Goal: Information Seeking & Learning: Learn about a topic

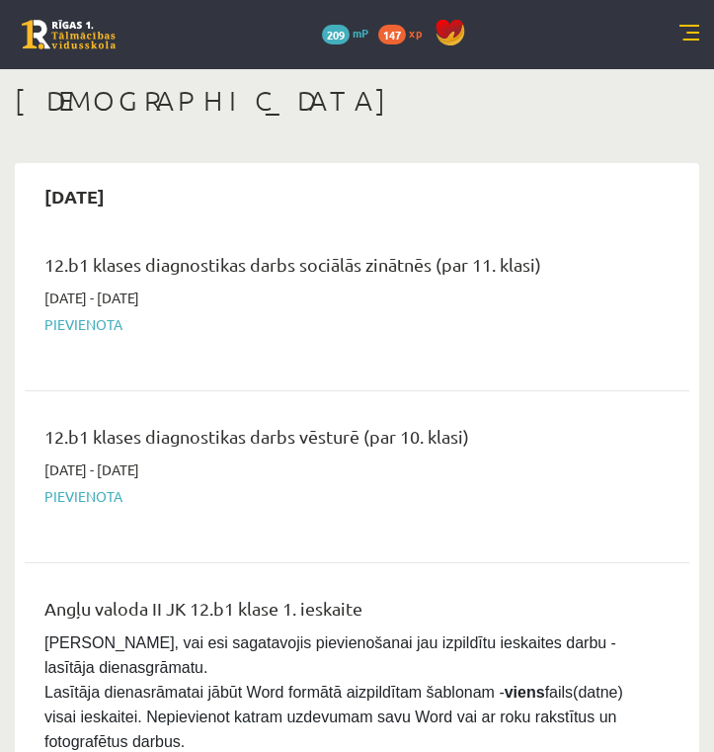
scroll to position [287, 0]
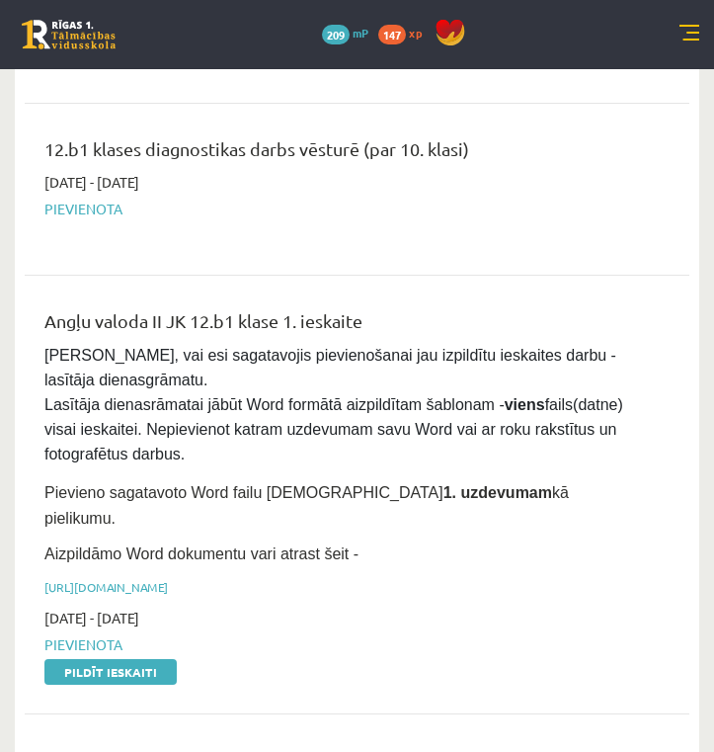
click at [691, 31] on link at bounding box center [689, 35] width 20 height 20
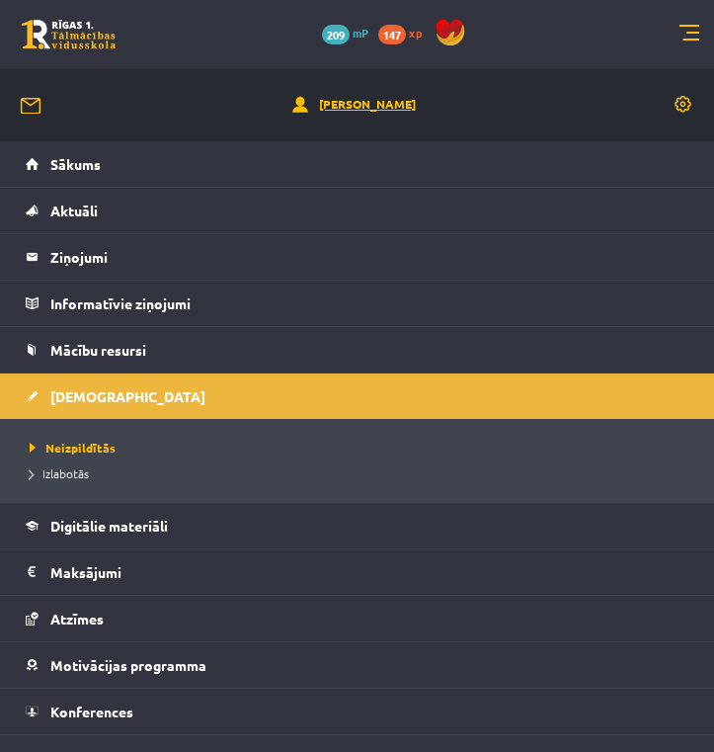
click at [360, 106] on link "[PERSON_NAME]" at bounding box center [353, 105] width 123 height 21
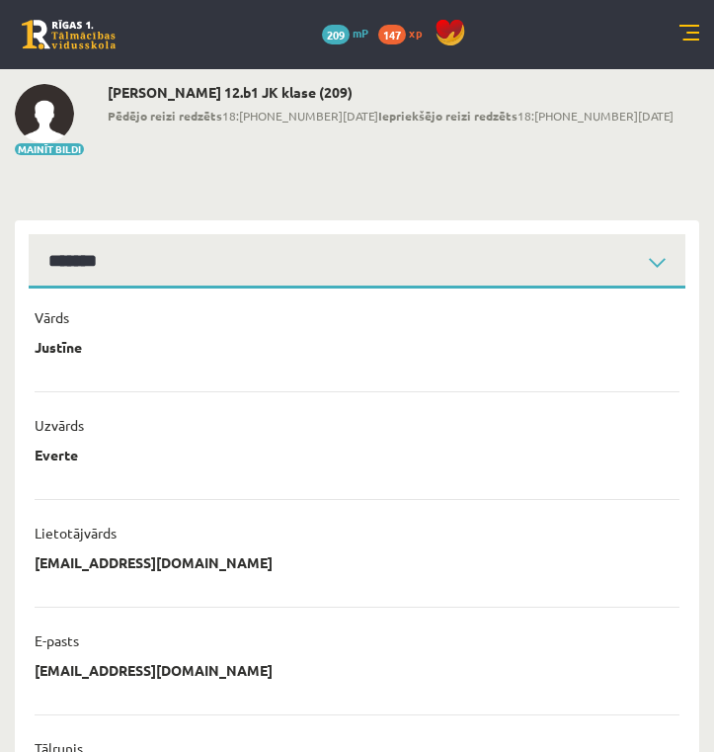
click at [691, 37] on link at bounding box center [689, 35] width 20 height 20
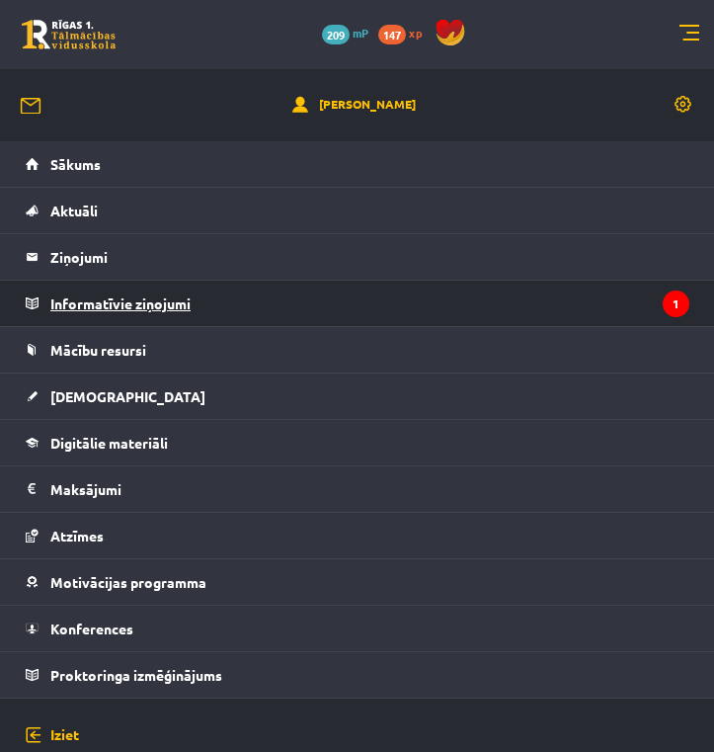
click at [643, 310] on legend "Informatīvie ziņojumi 1" at bounding box center [369, 302] width 639 height 45
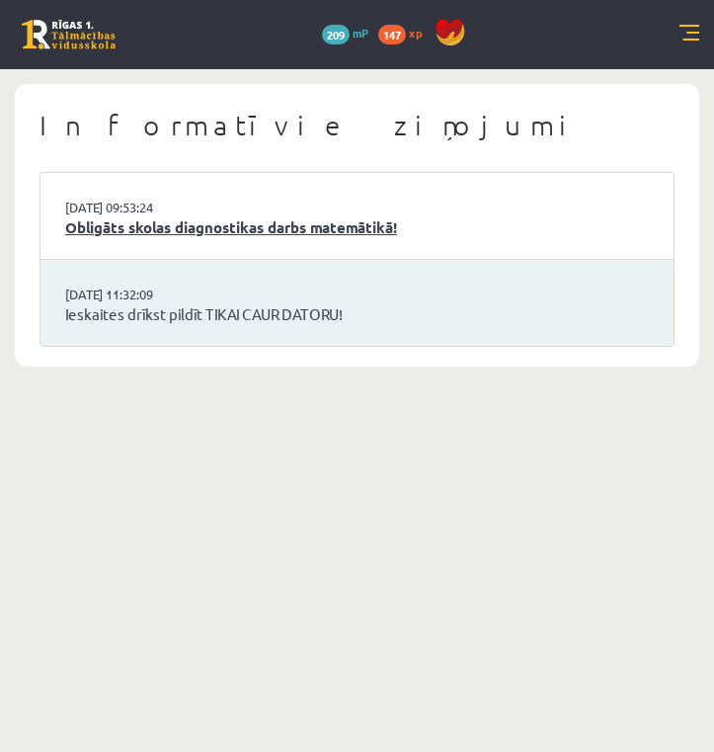
click at [437, 218] on link "Obligāts skolas diagnostikas darbs matemātikā!" at bounding box center [357, 227] width 584 height 23
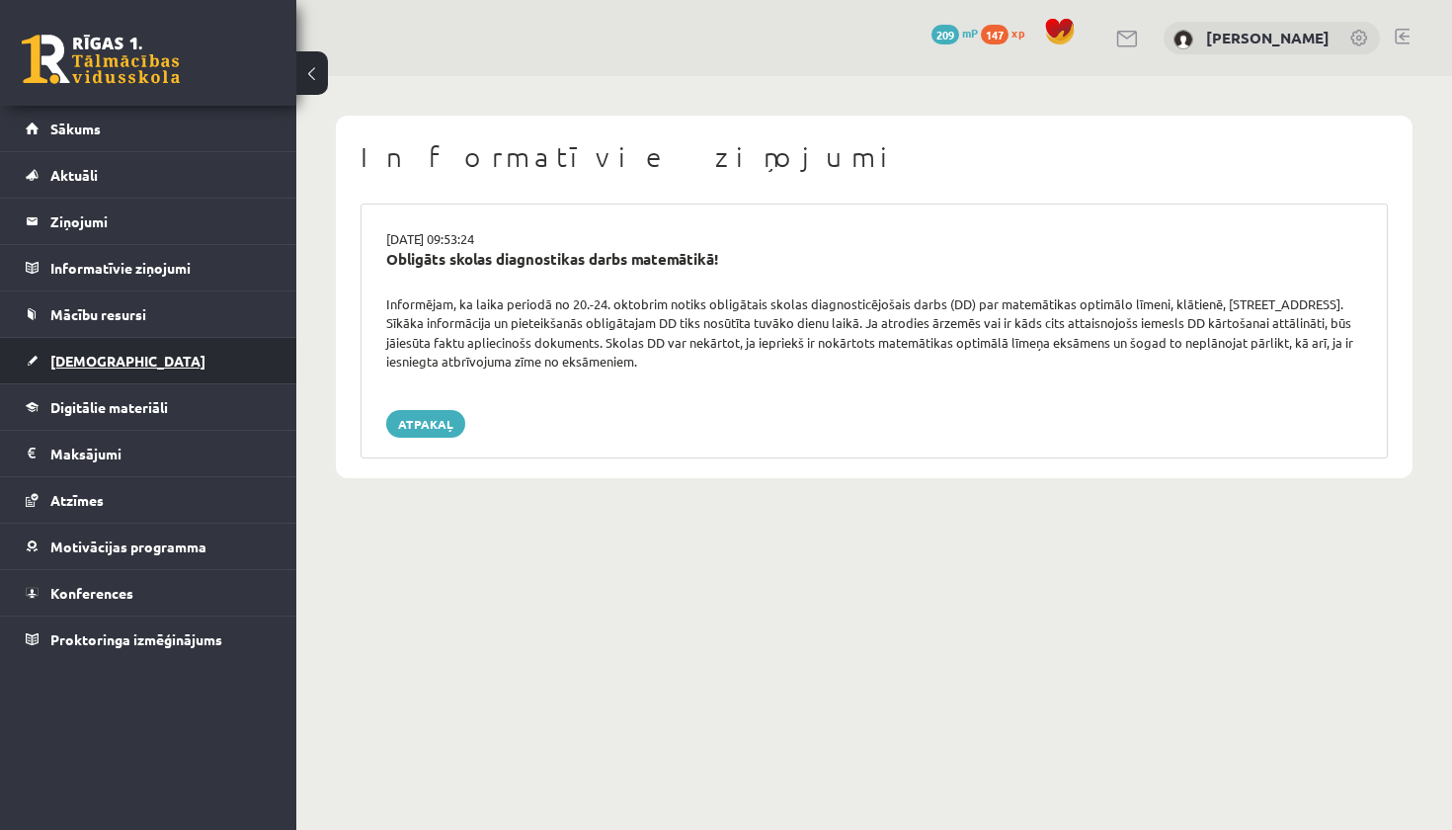
click at [216, 371] on link "[DEMOGRAPHIC_DATA]" at bounding box center [149, 360] width 246 height 45
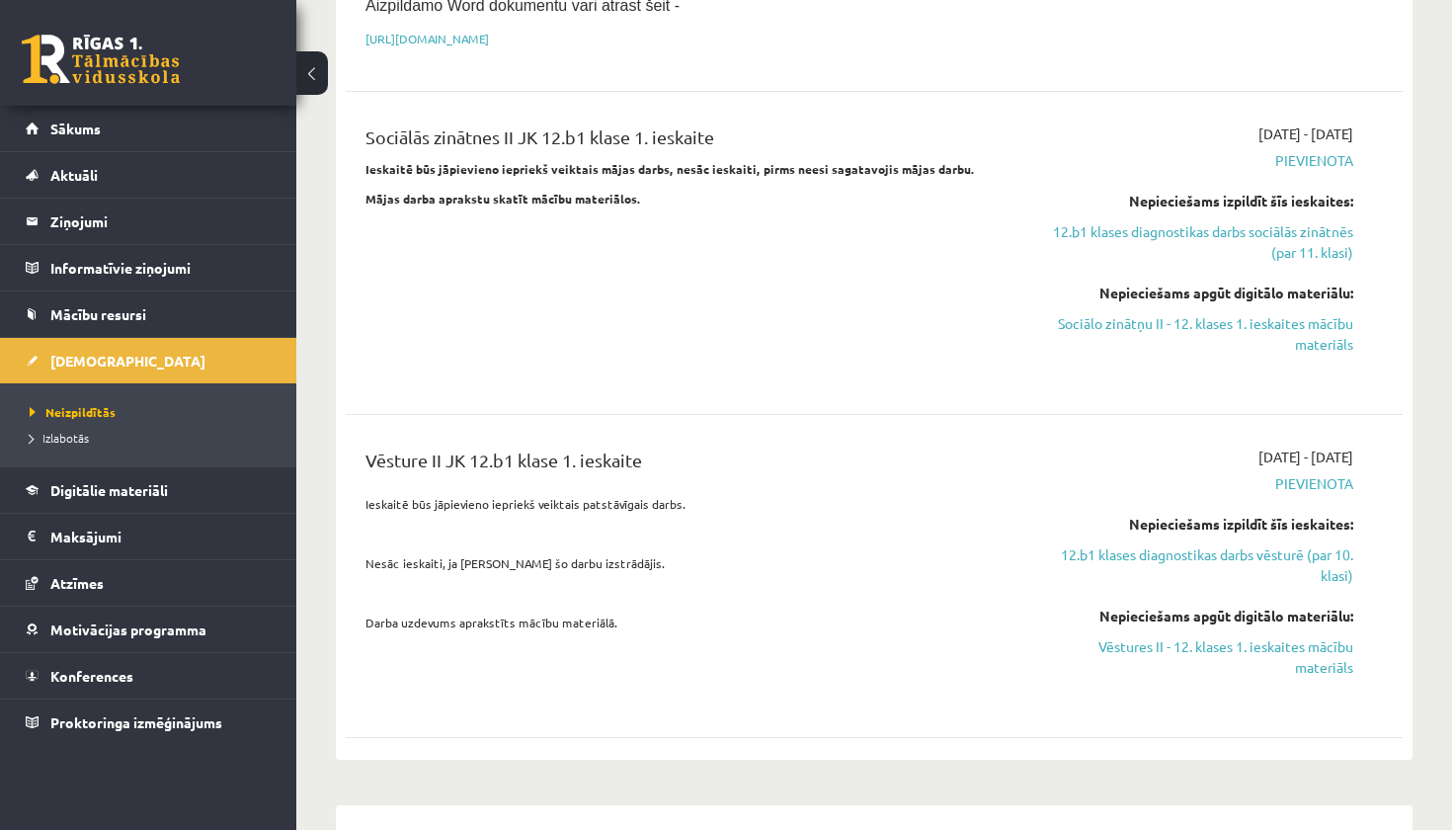
scroll to position [776, 0]
click at [189, 132] on link "Sākums" at bounding box center [149, 128] width 246 height 45
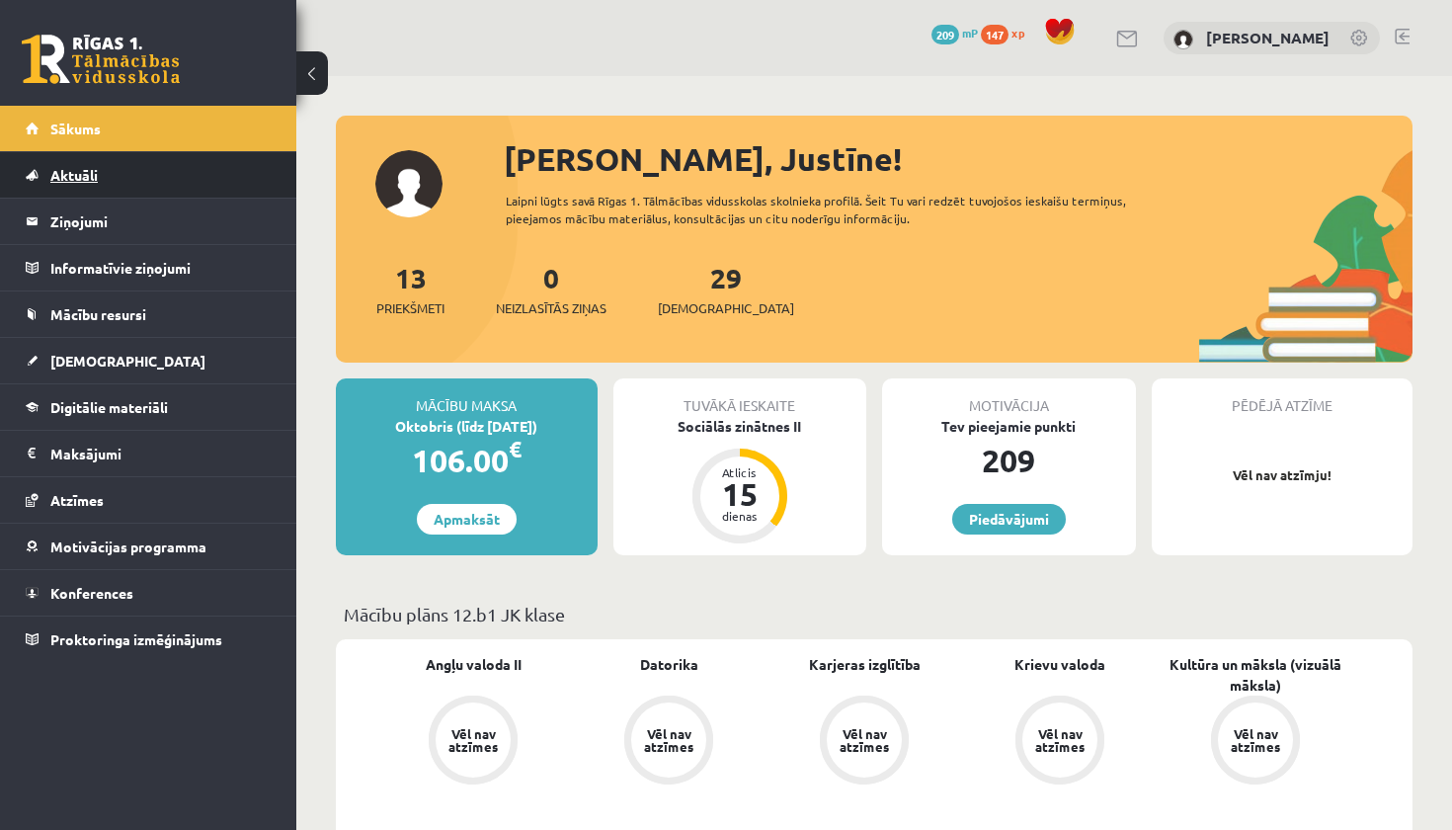
click at [187, 174] on link "Aktuāli" at bounding box center [149, 174] width 246 height 45
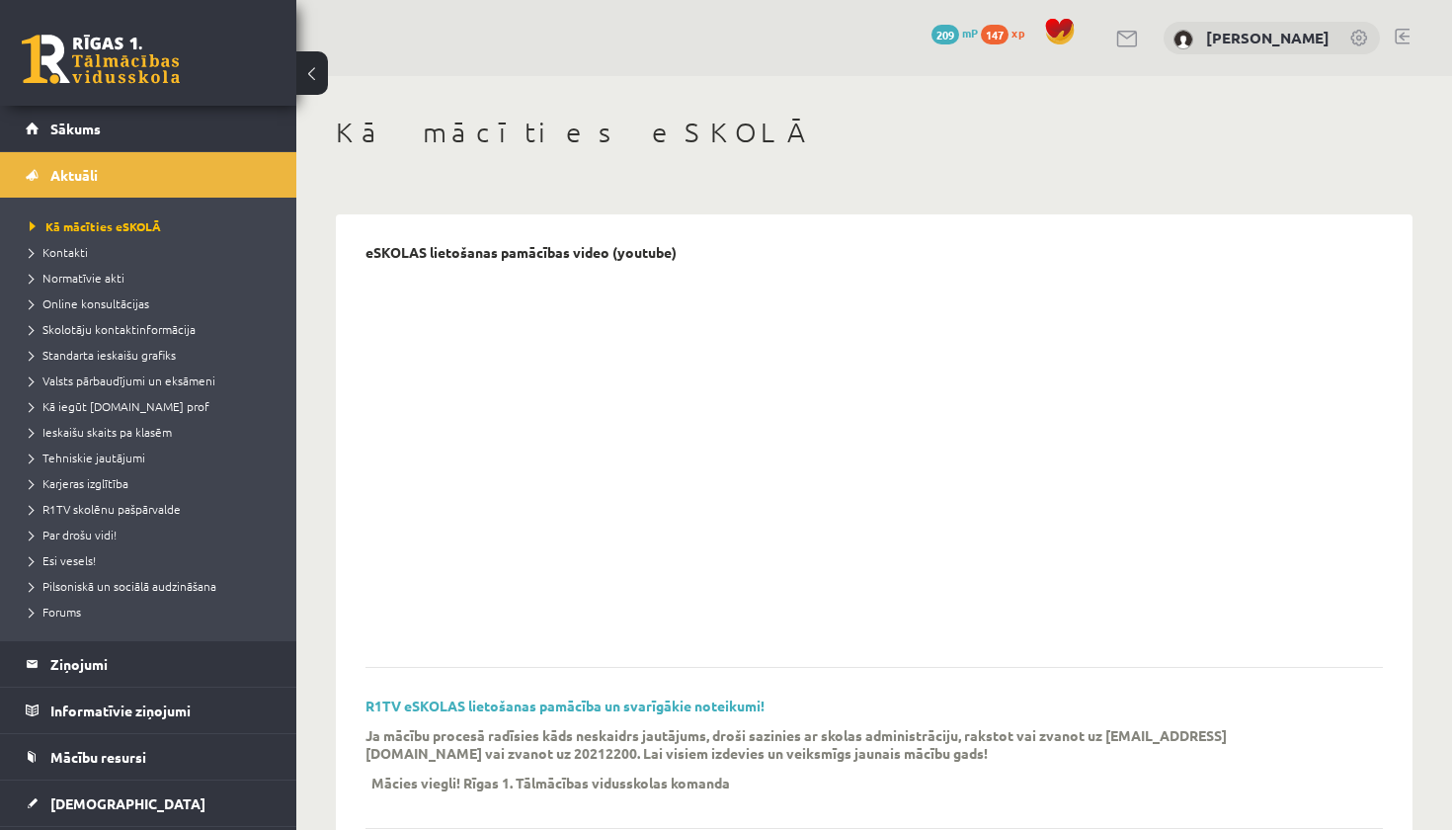
click at [976, 700] on div "R1TV eSKOLAS lietošanas pamācība un svarīgākie noteikumi! Ja mācību procesā rad…" at bounding box center [873, 762] width 1017 height 131
click at [310, 74] on button at bounding box center [312, 72] width 32 height 43
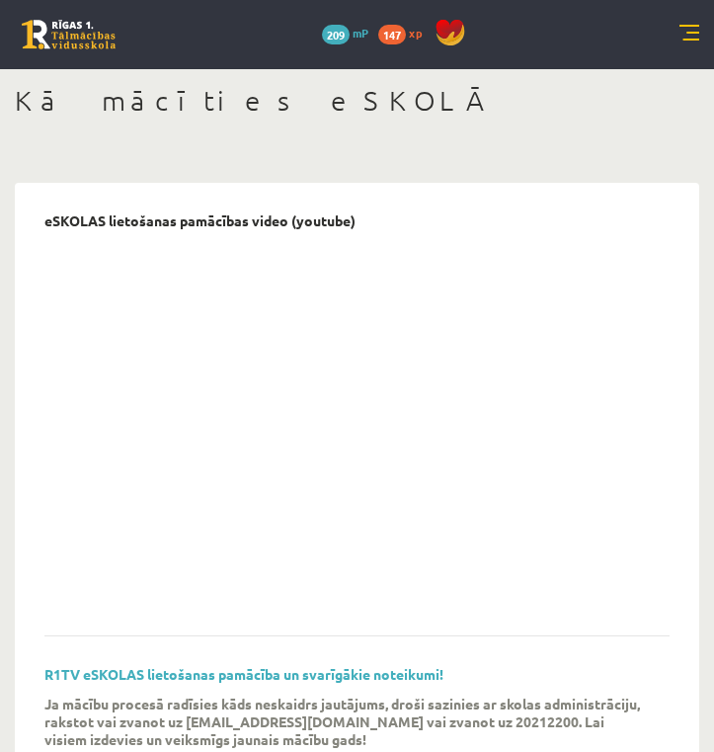
click at [683, 41] on link at bounding box center [689, 35] width 20 height 20
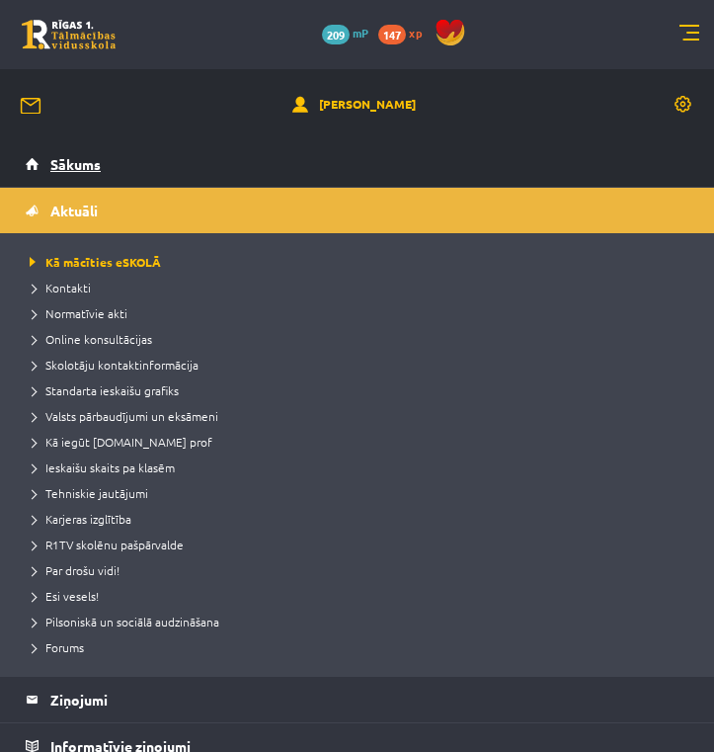
click at [200, 185] on link "Sākums" at bounding box center [358, 163] width 664 height 45
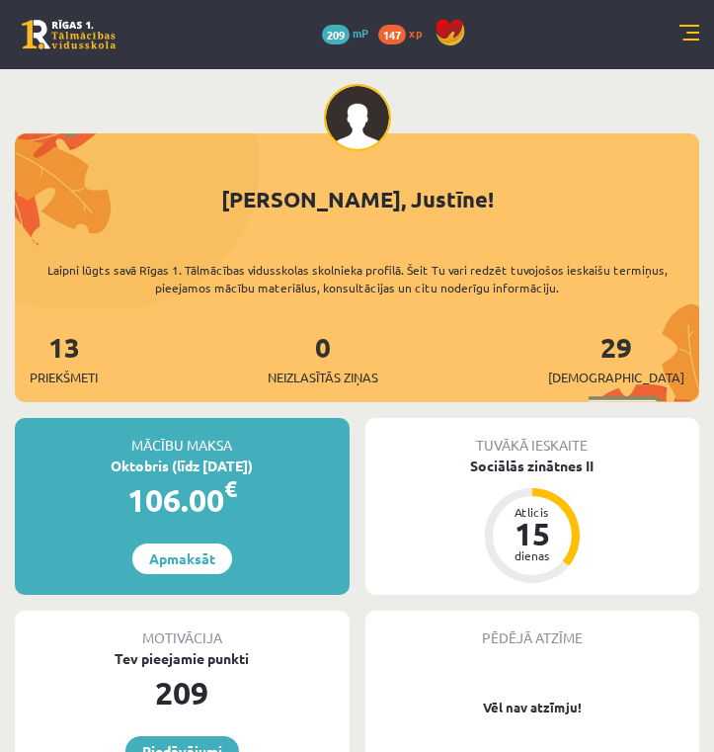
click at [514, 477] on div "Tuvākā ieskaite Sociālās zinātnes II Atlicis 15 dienas" at bounding box center [532, 506] width 335 height 177
click at [512, 466] on div "Sociālās zinātnes II" at bounding box center [532, 465] width 335 height 21
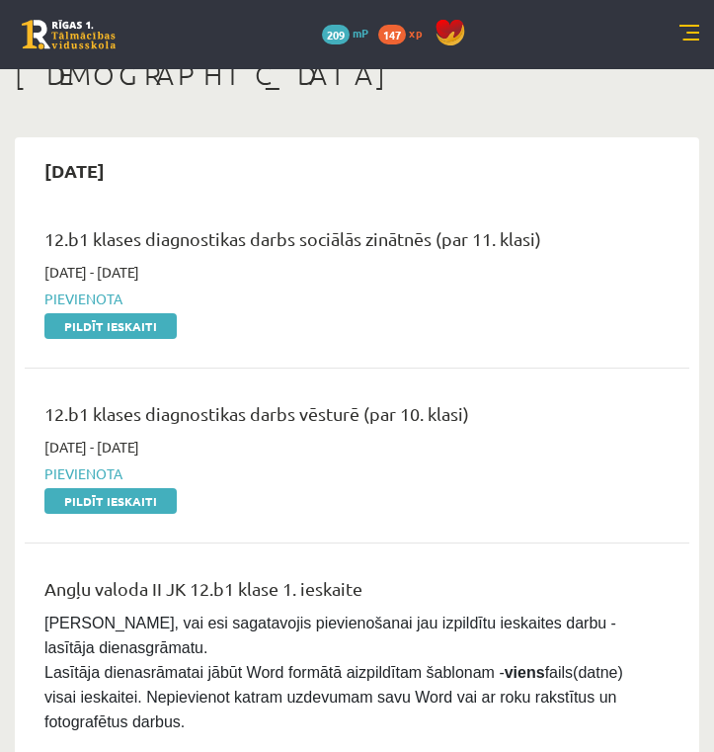
scroll to position [18, 0]
